Goal: Book appointment/travel/reservation

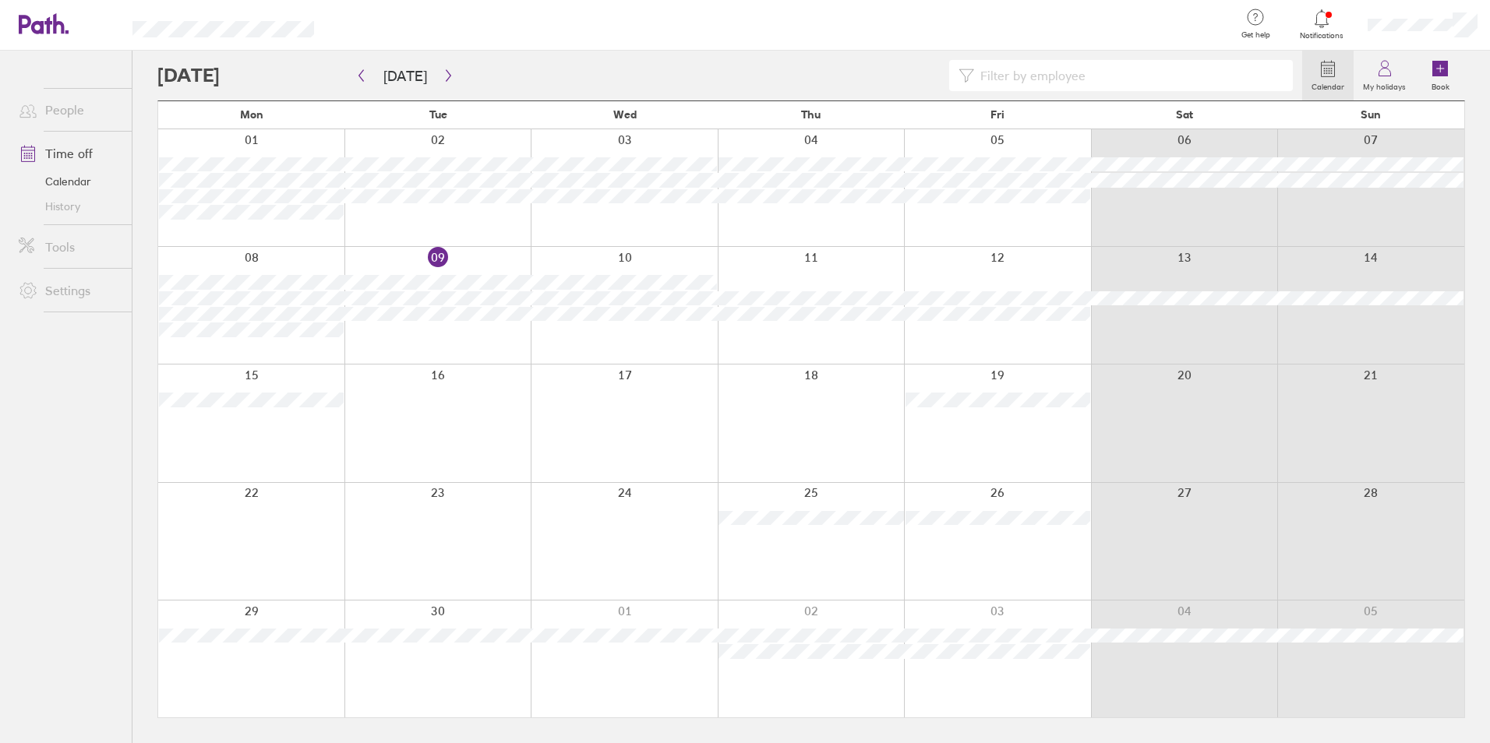
click at [1356, 697] on div at bounding box center [1370, 659] width 187 height 117
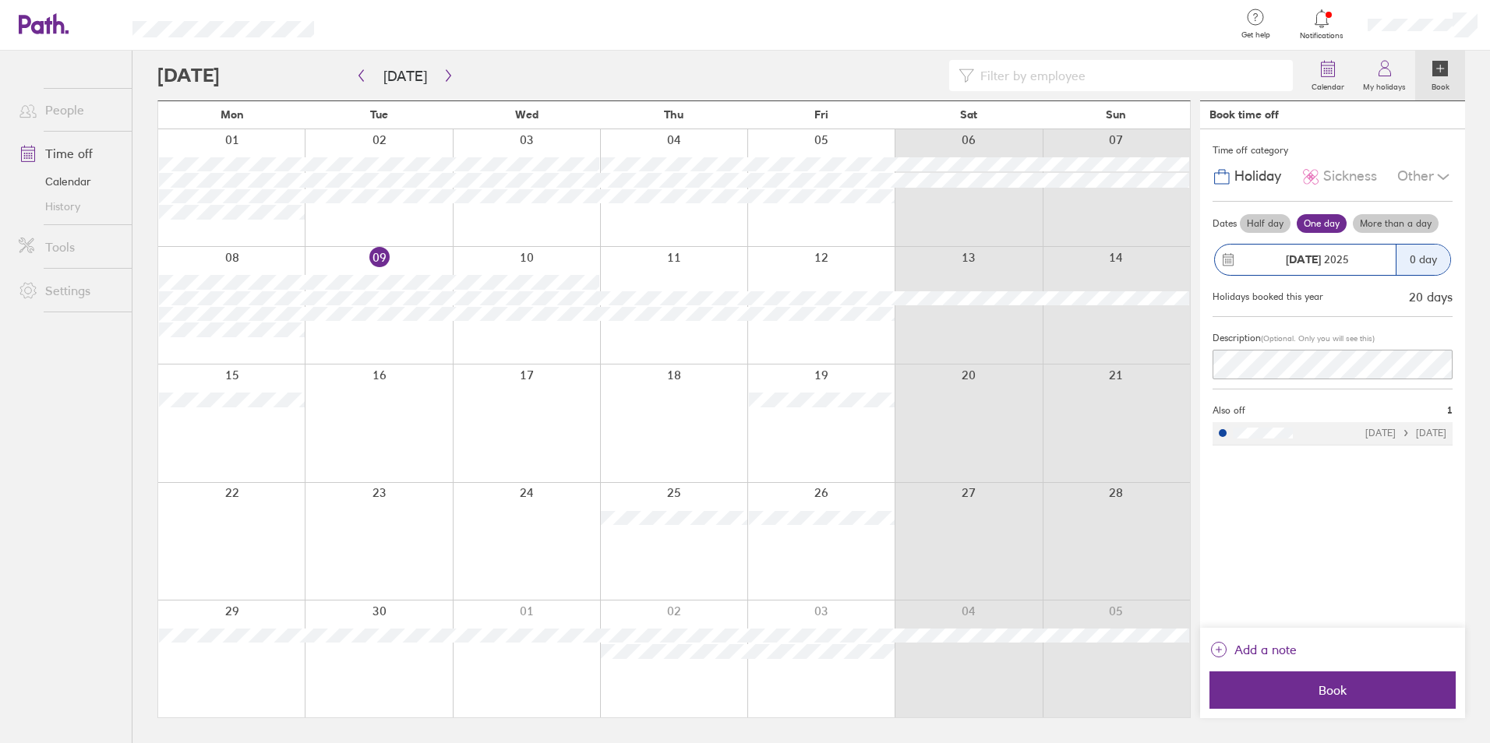
click at [83, 178] on link "Calendar" at bounding box center [68, 181] width 125 height 25
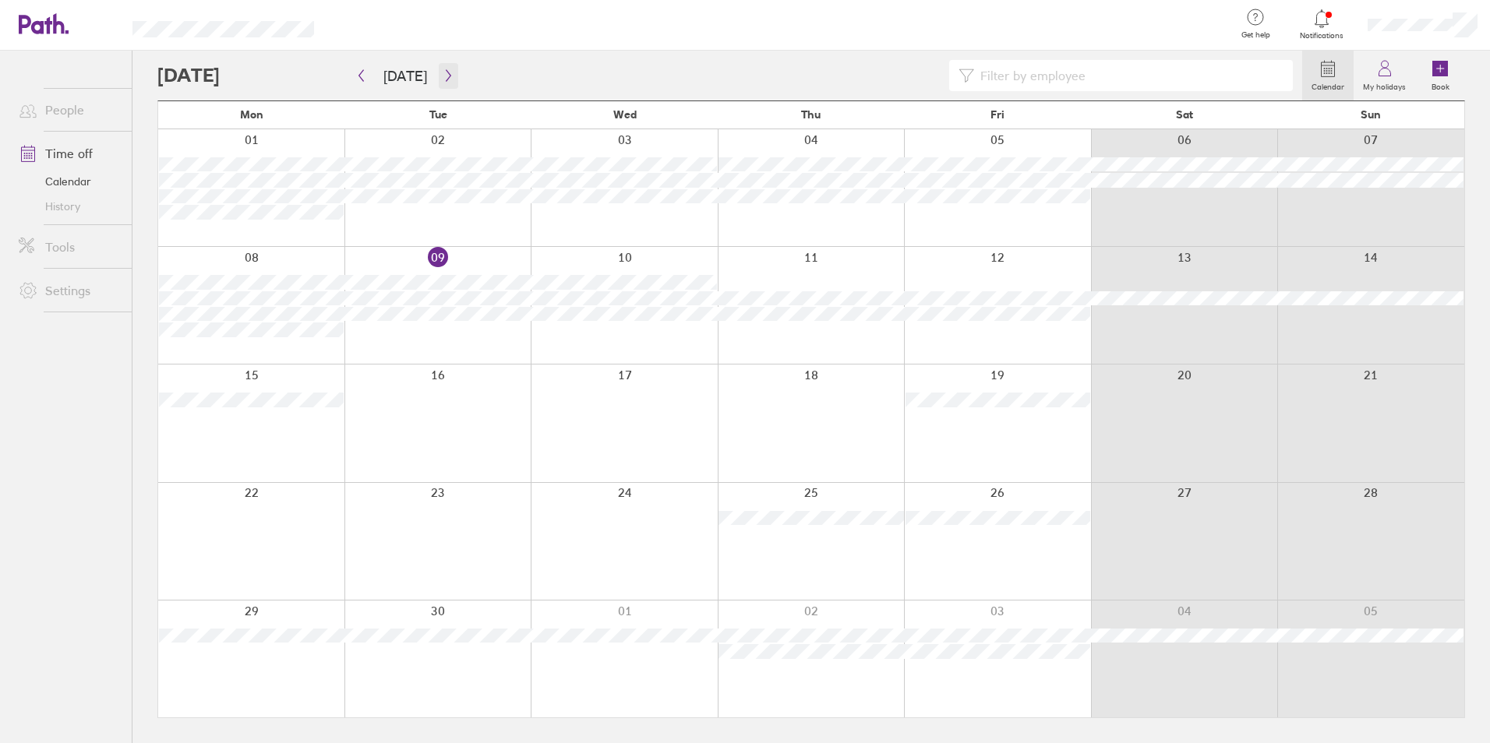
click at [450, 75] on button "button" at bounding box center [448, 76] width 19 height 26
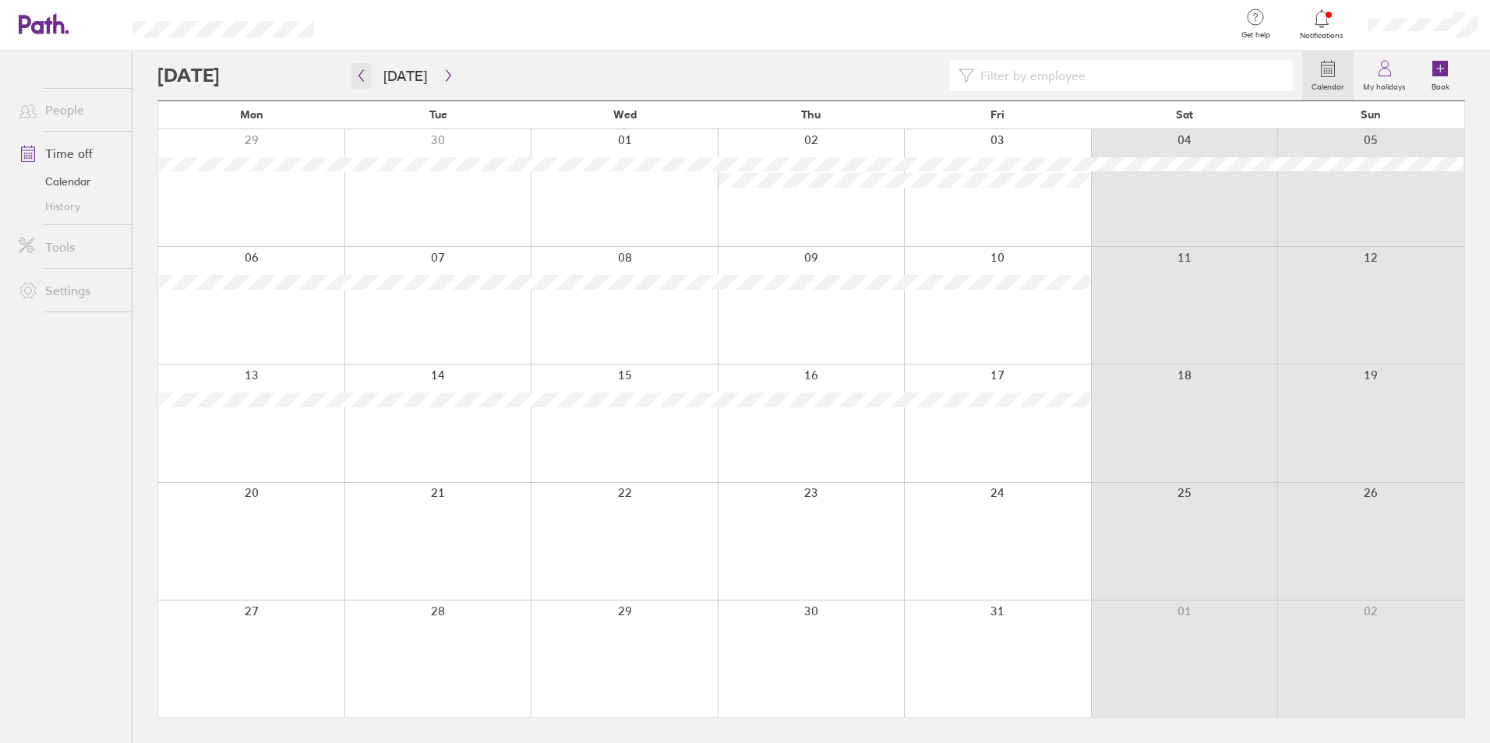
click at [362, 72] on icon "button" at bounding box center [361, 76] width 5 height 12
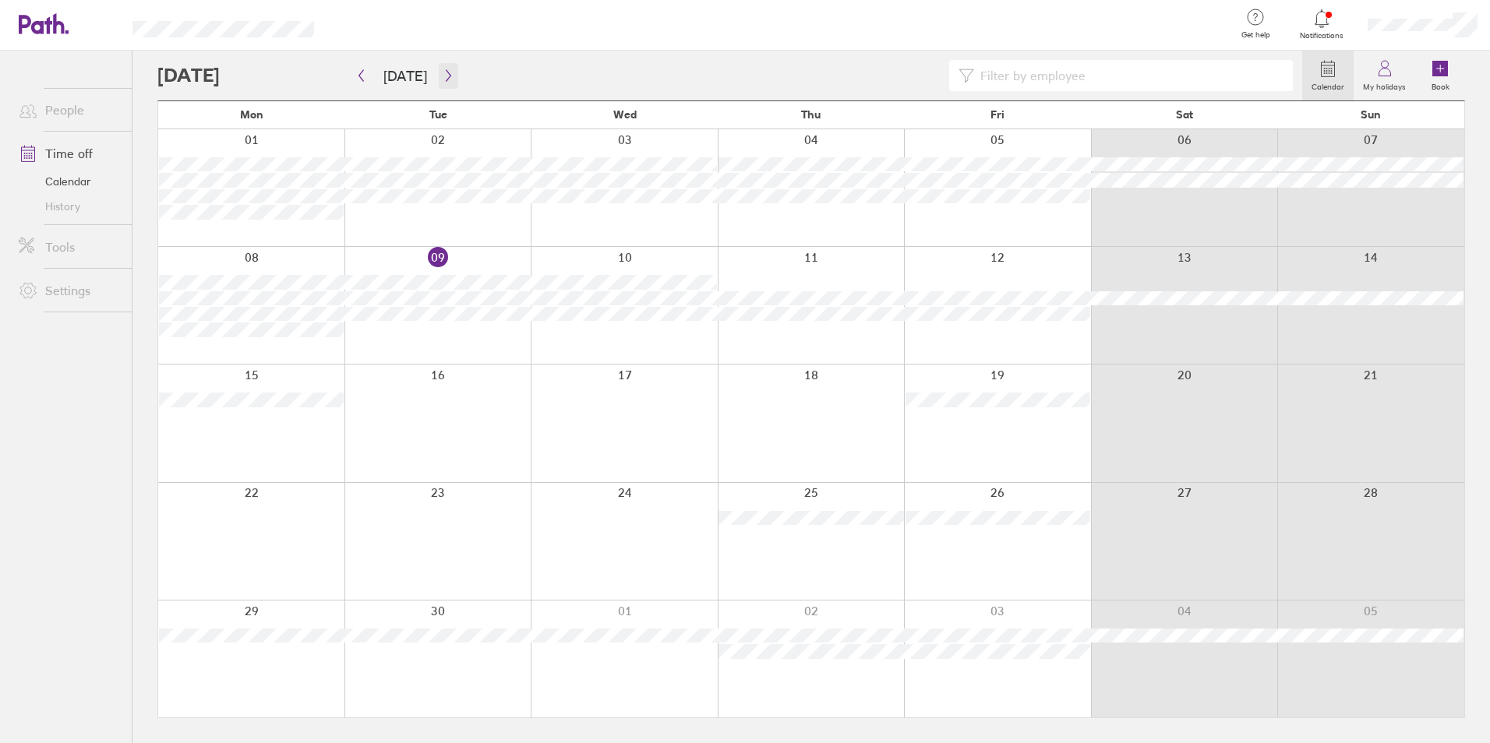
click at [447, 75] on icon "button" at bounding box center [449, 75] width 12 height 12
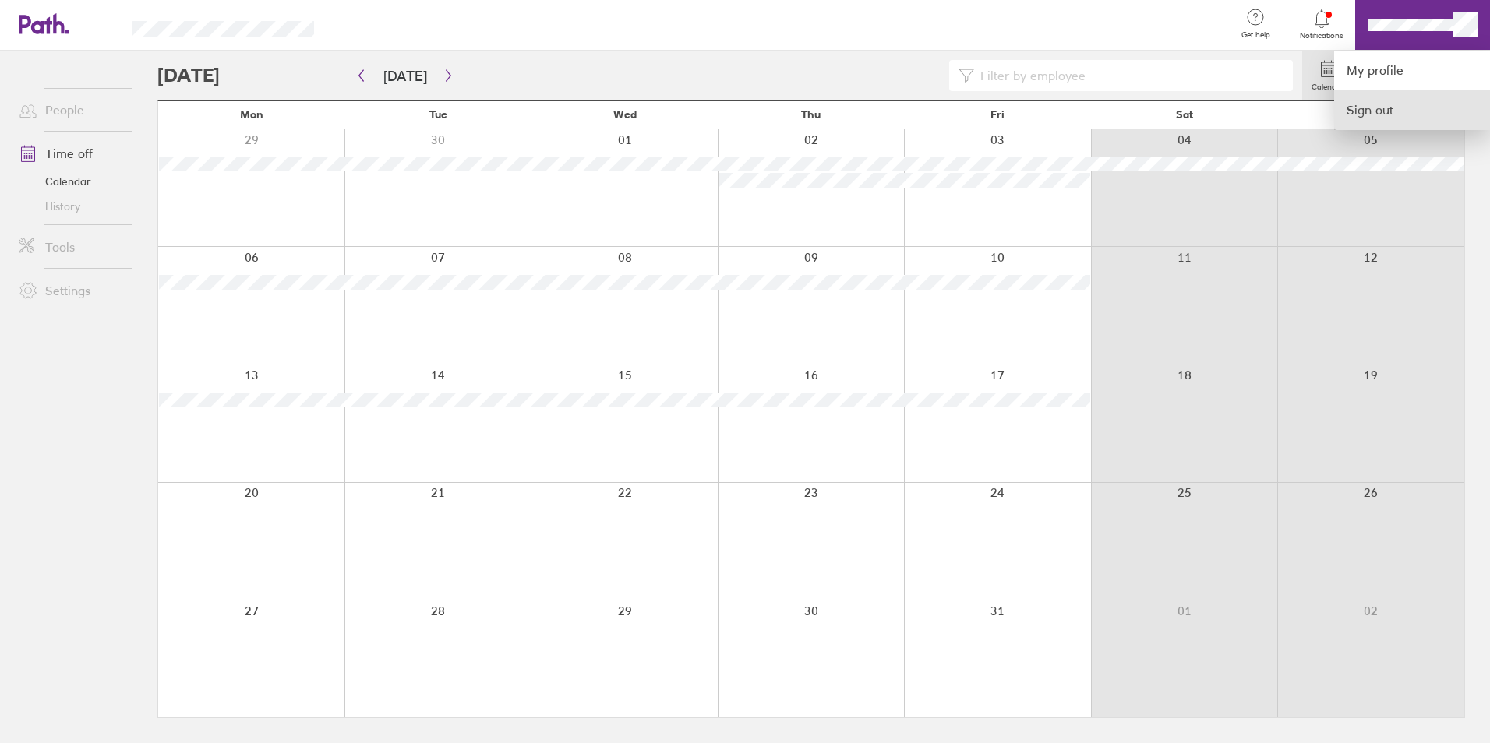
click at [1366, 117] on link "Sign out" at bounding box center [1412, 109] width 156 height 39
